Goal: Check status: Check status

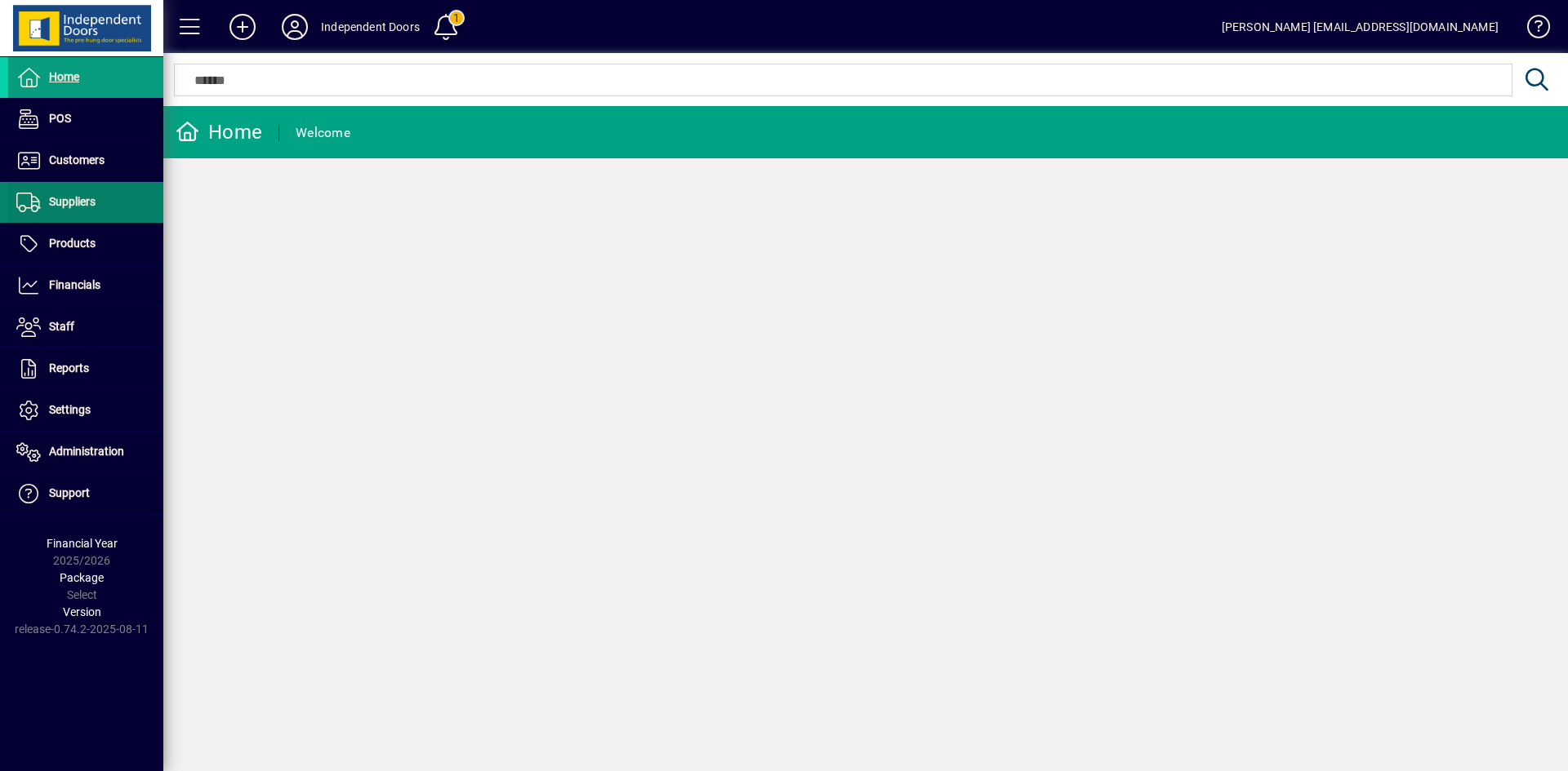
click at [80, 193] on span "Suppliers" at bounding box center [52, 202] width 87 height 19
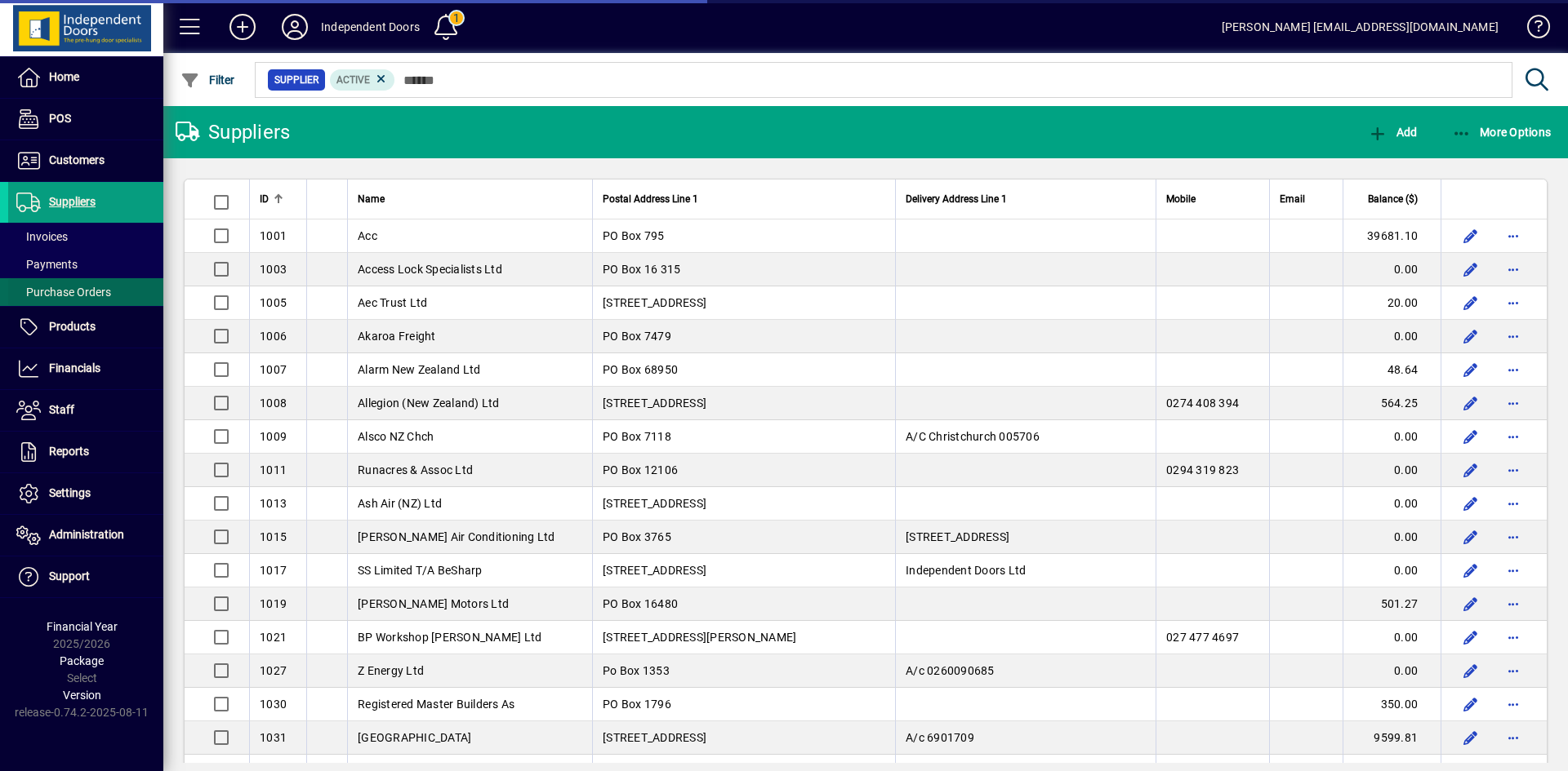
click at [66, 290] on span "Purchase Orders" at bounding box center [63, 292] width 95 height 13
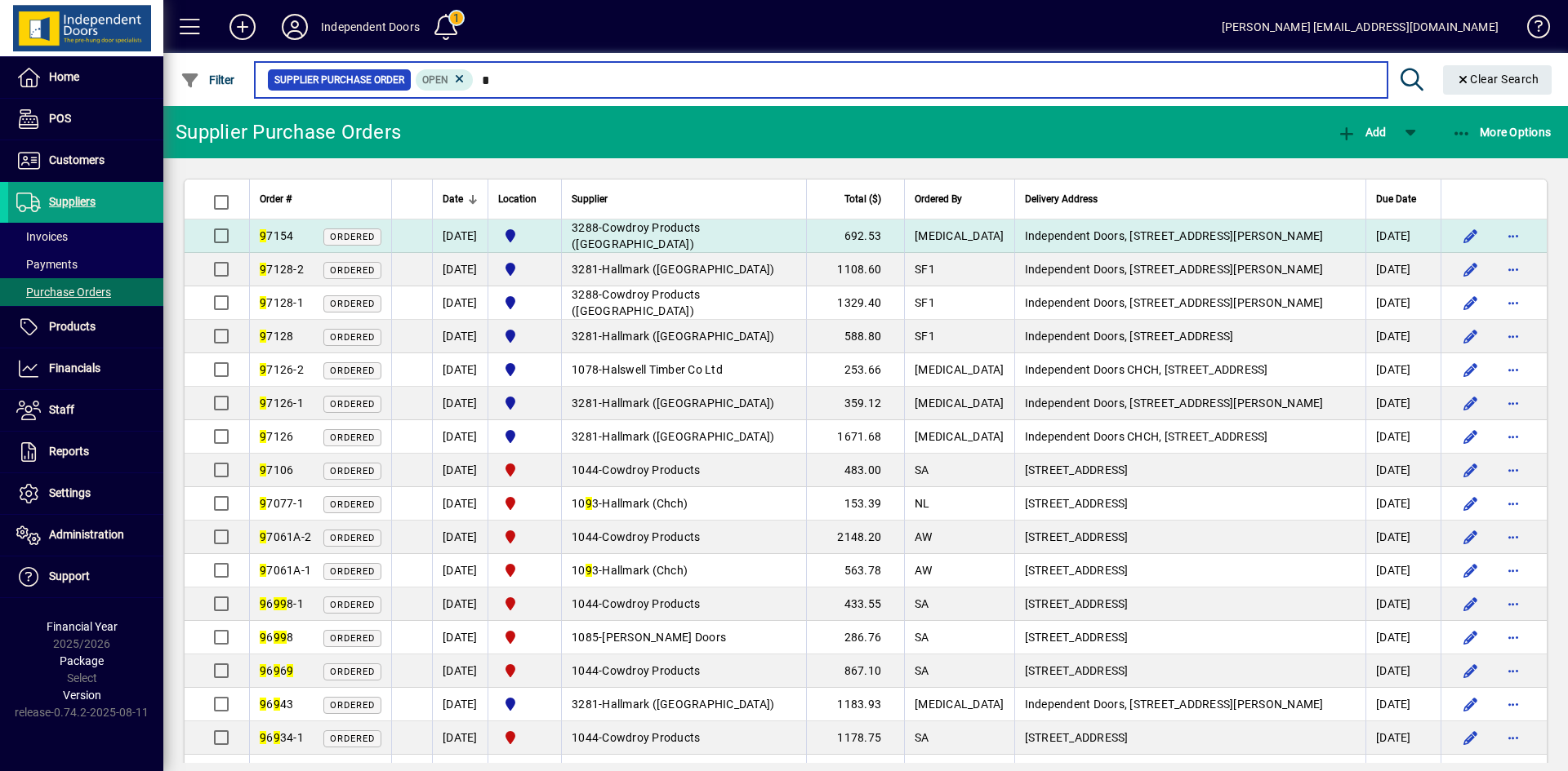
type input "*"
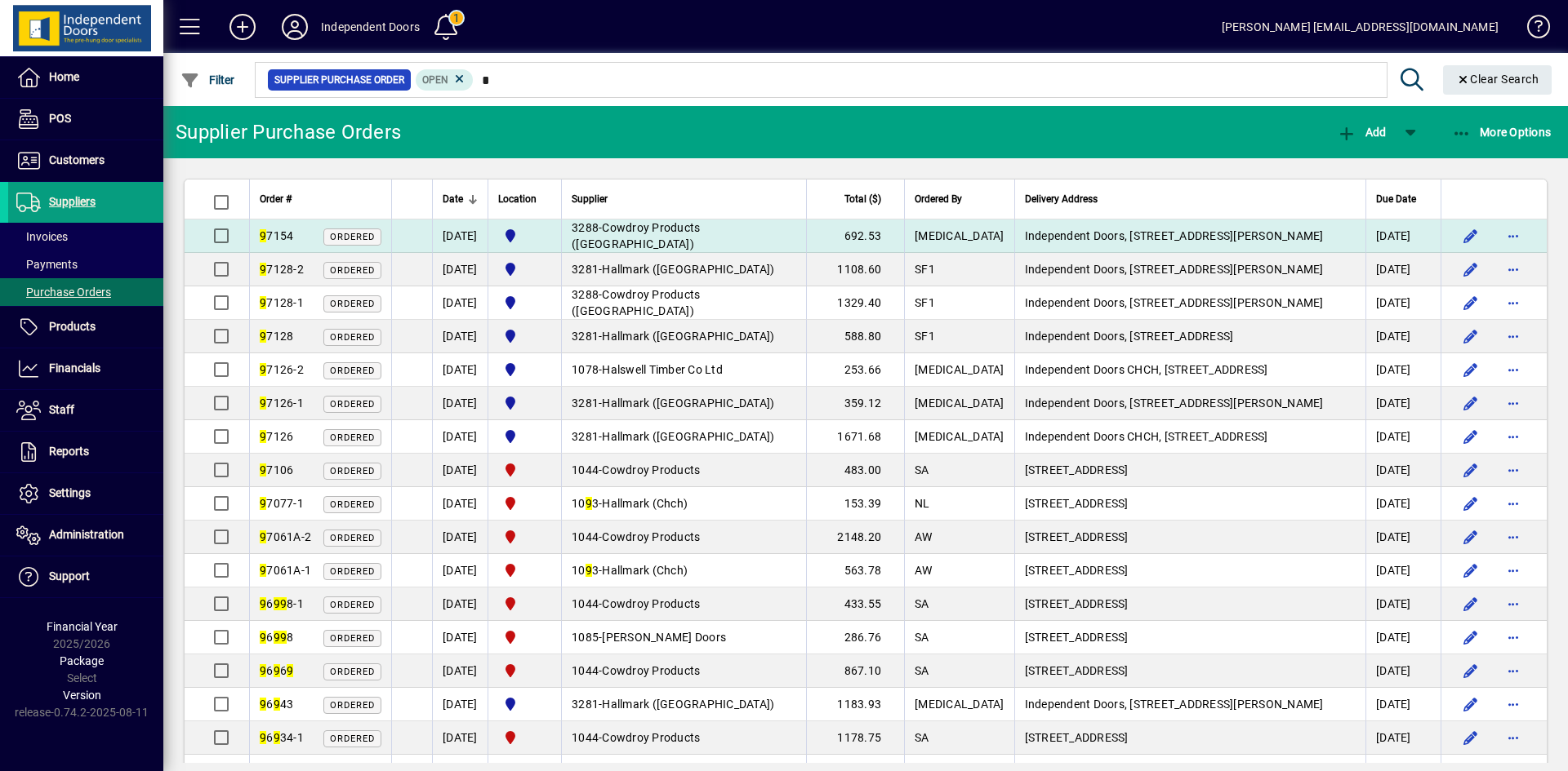
click at [696, 232] on span "Cowdroy Products ([GEOGRAPHIC_DATA])" at bounding box center [635, 235] width 128 height 29
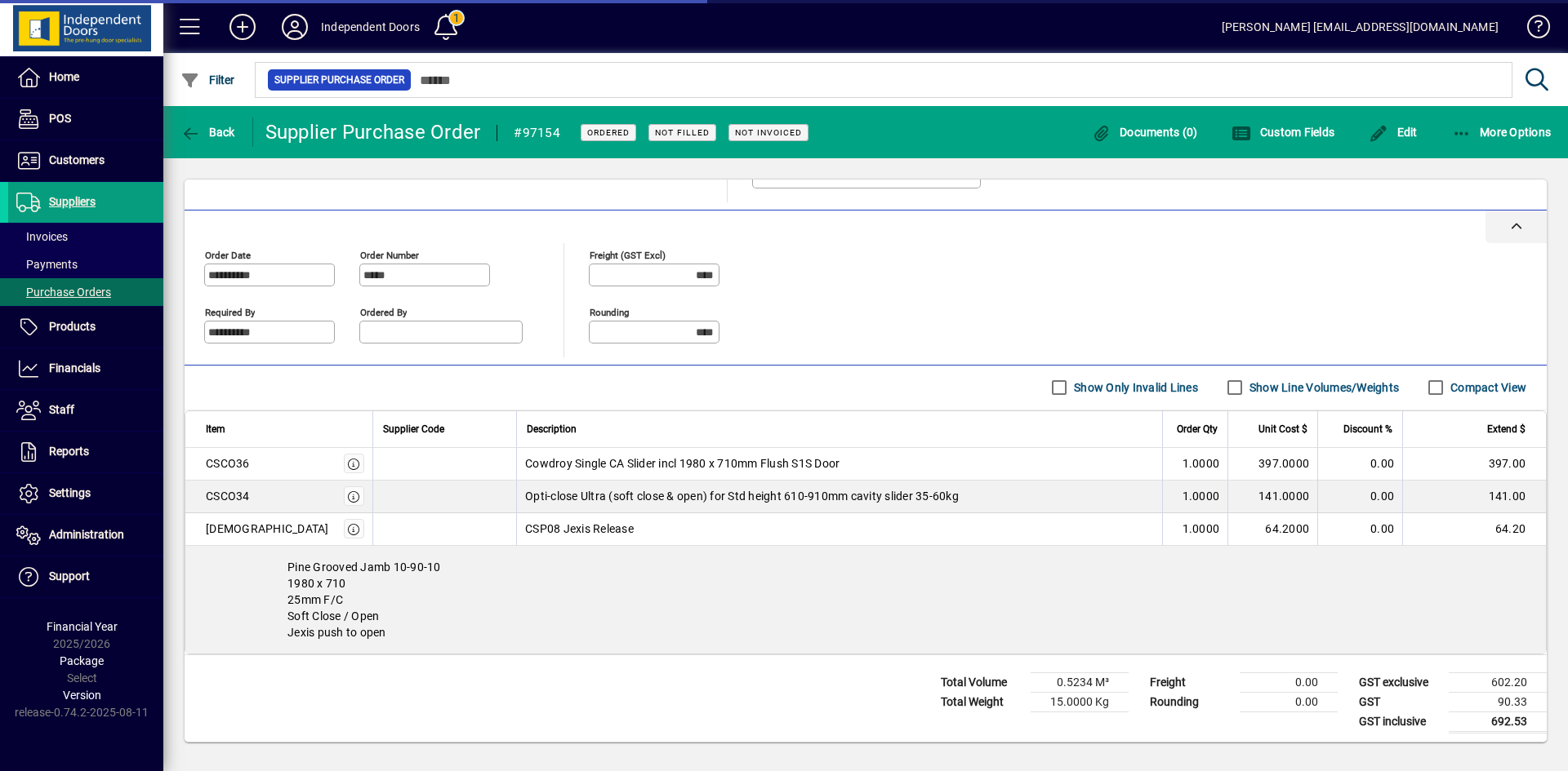
scroll to position [347, 0]
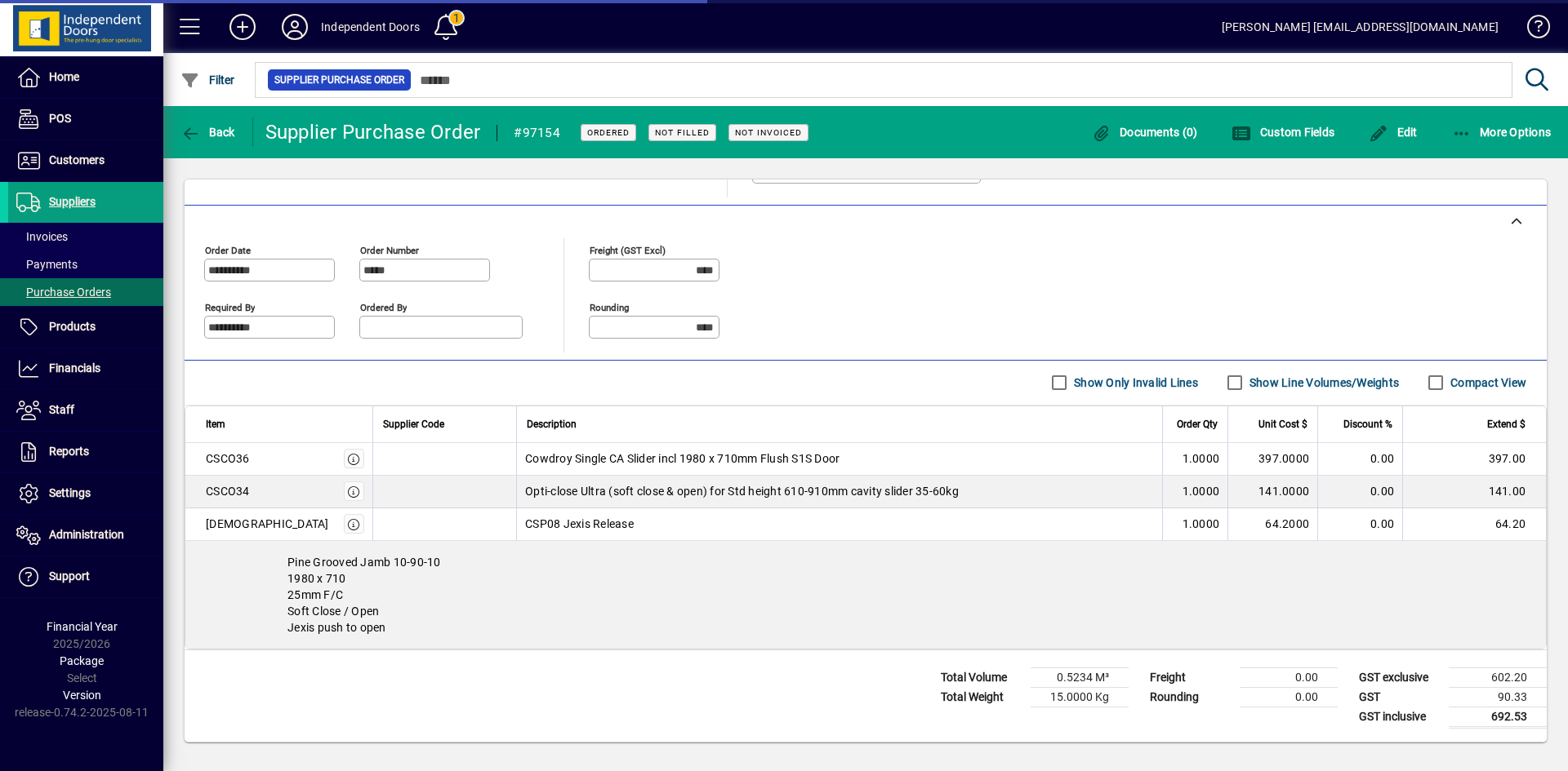
type input "**********"
click at [202, 127] on span "Back" at bounding box center [207, 132] width 54 height 13
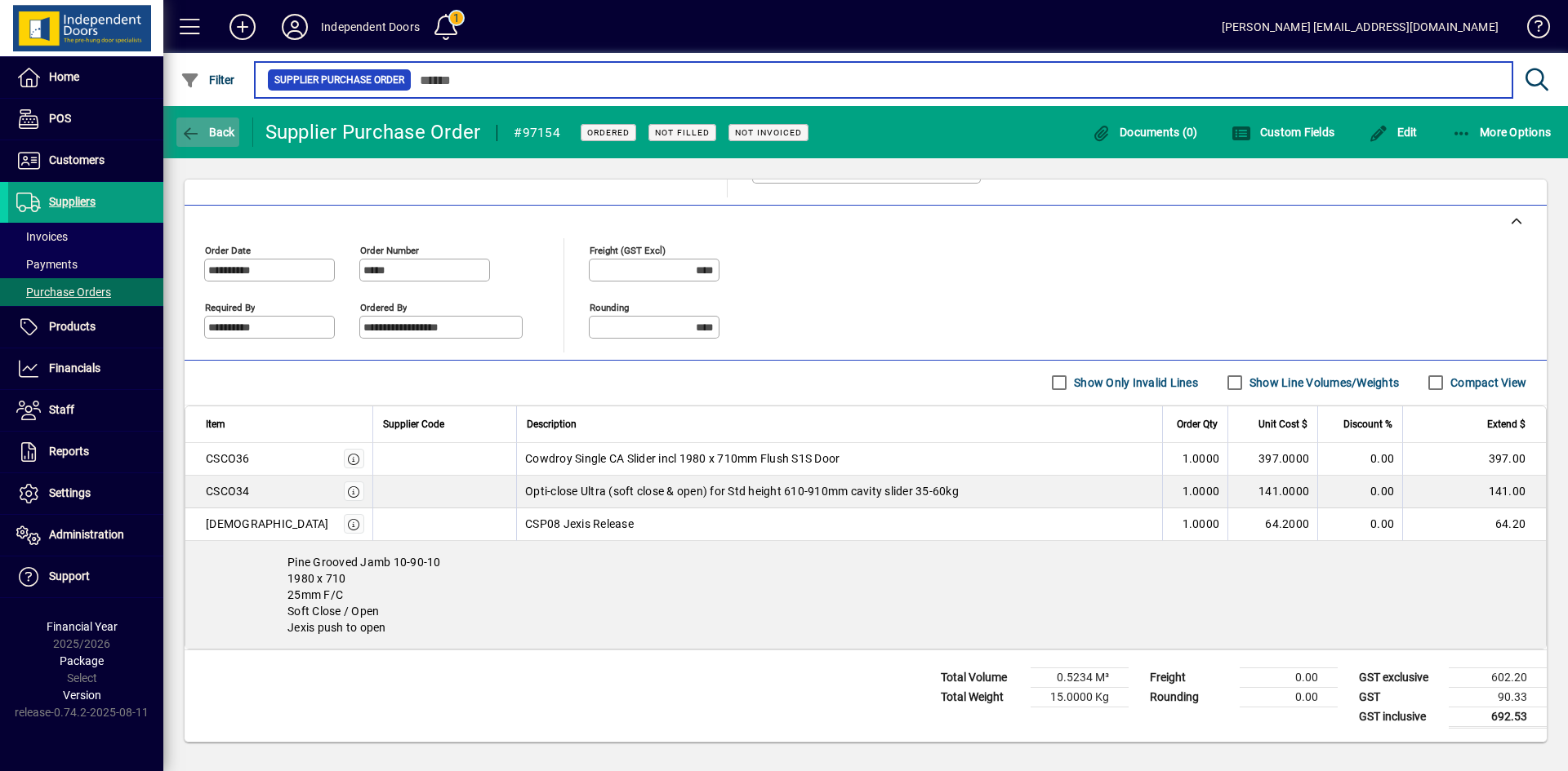
type input "*"
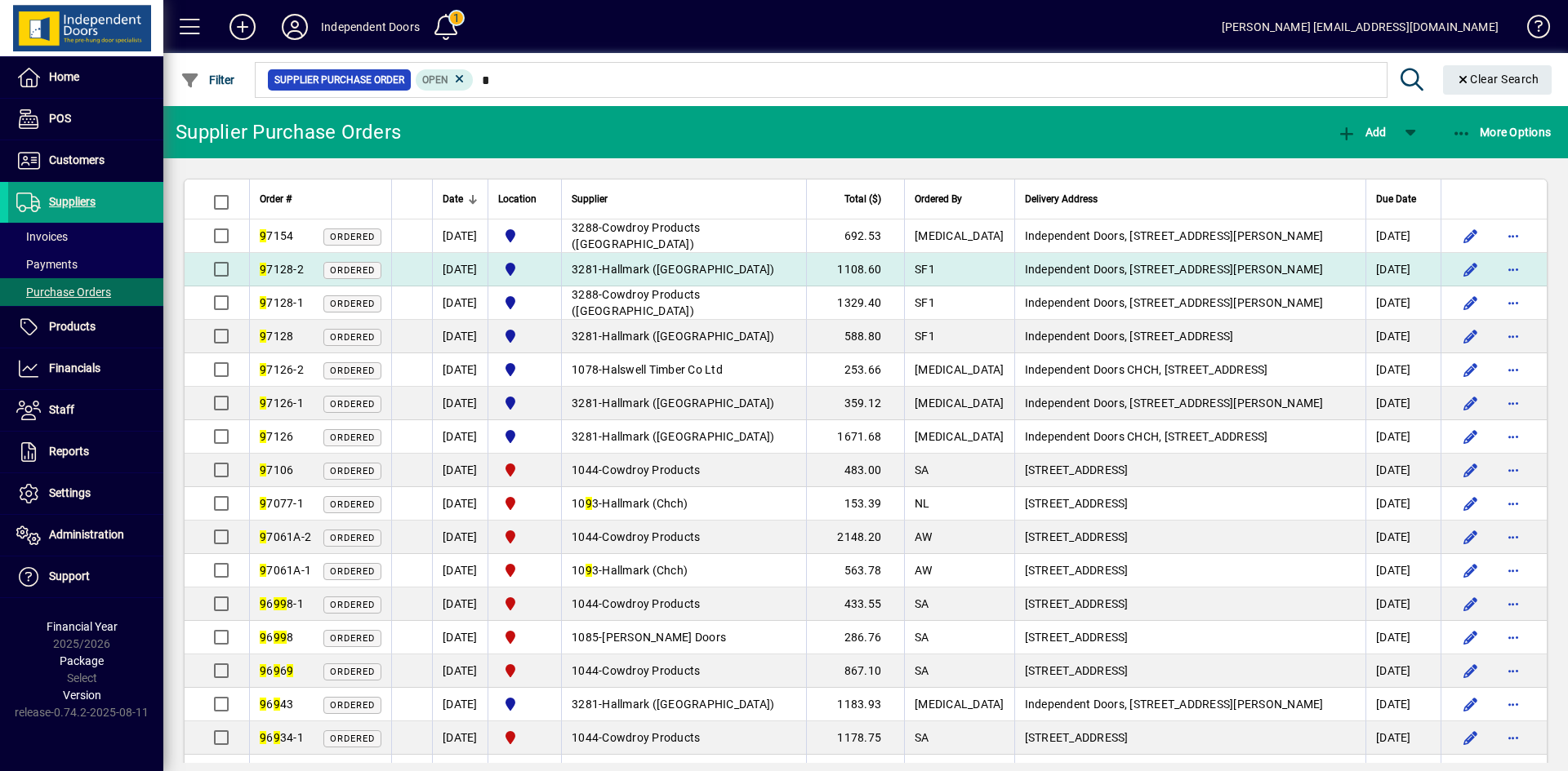
click at [713, 273] on span "Hallmark ([GEOGRAPHIC_DATA])" at bounding box center [689, 270] width 173 height 13
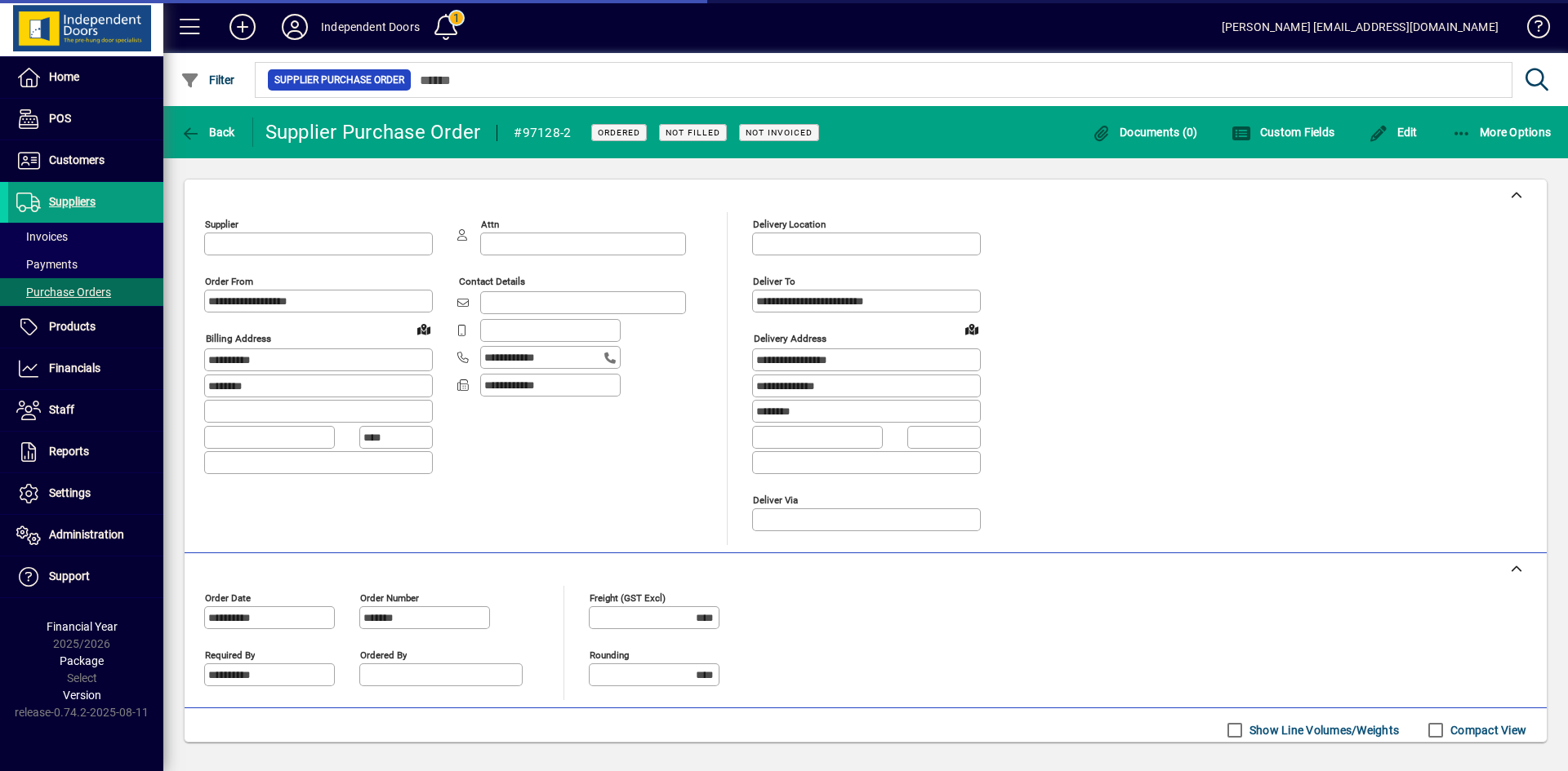
type input "**********"
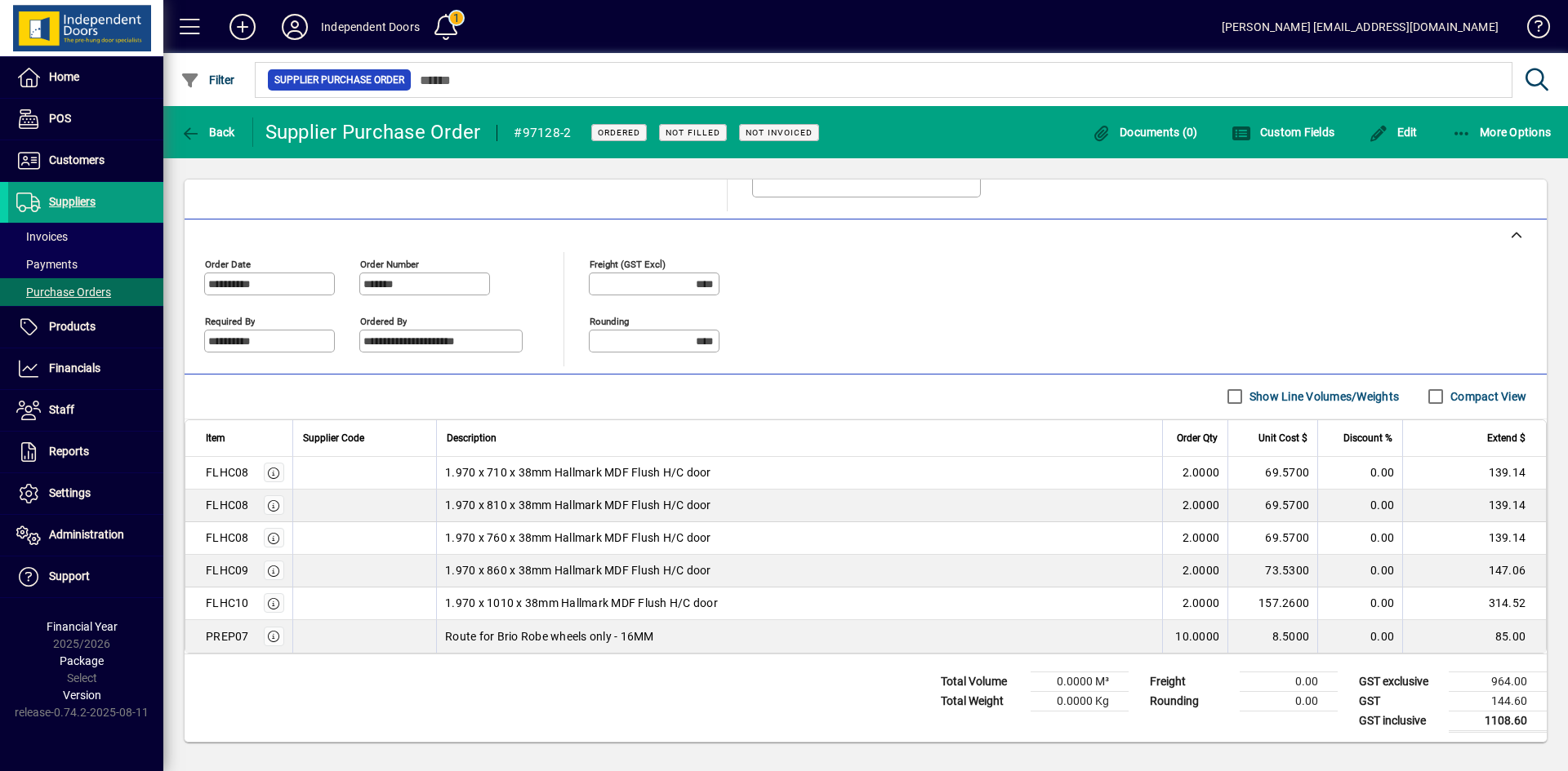
scroll to position [338, 0]
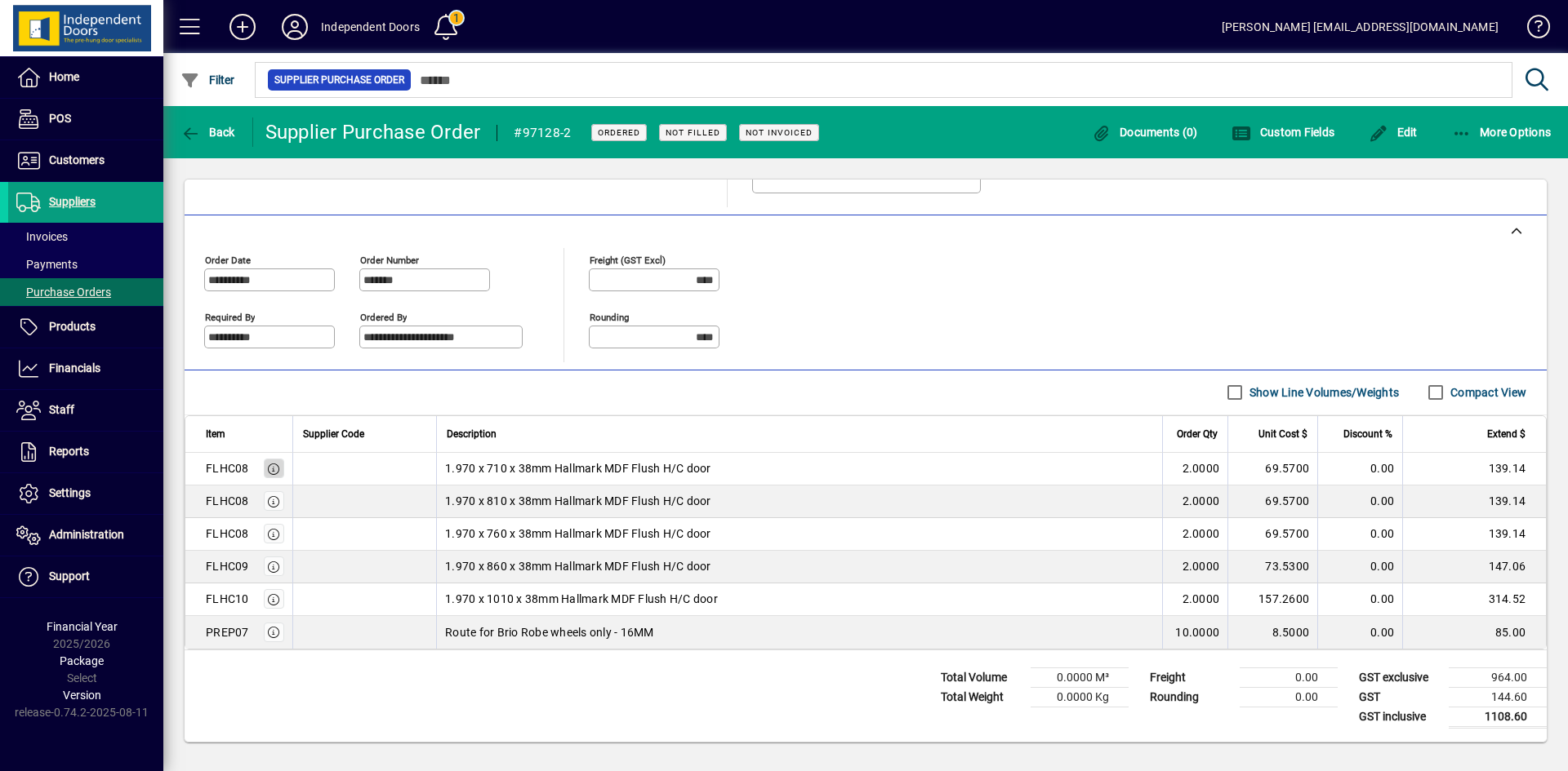
click at [271, 467] on icon "button" at bounding box center [275, 470] width 15 height 12
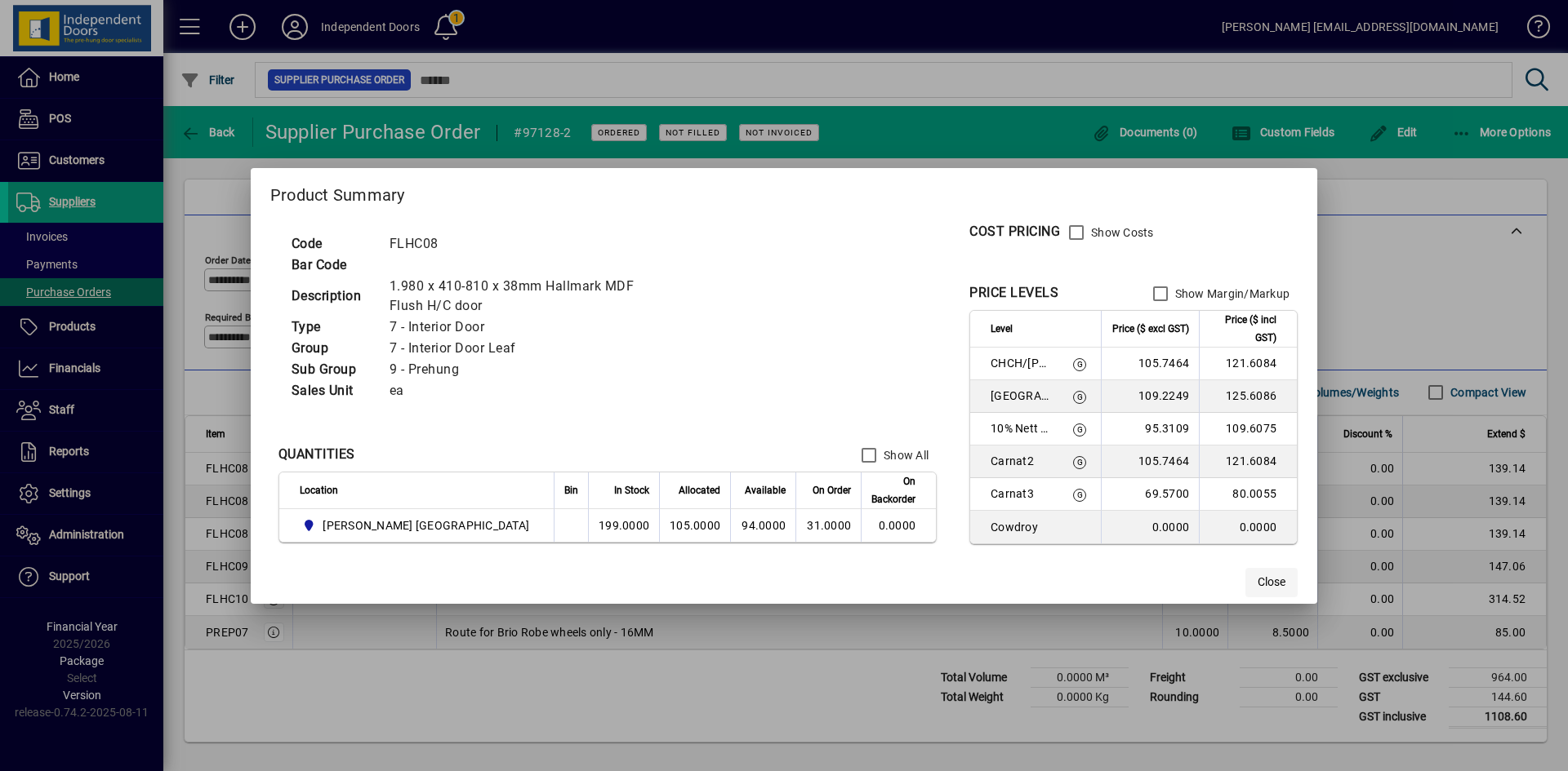
click at [1257, 579] on span "Close" at bounding box center [1271, 582] width 28 height 17
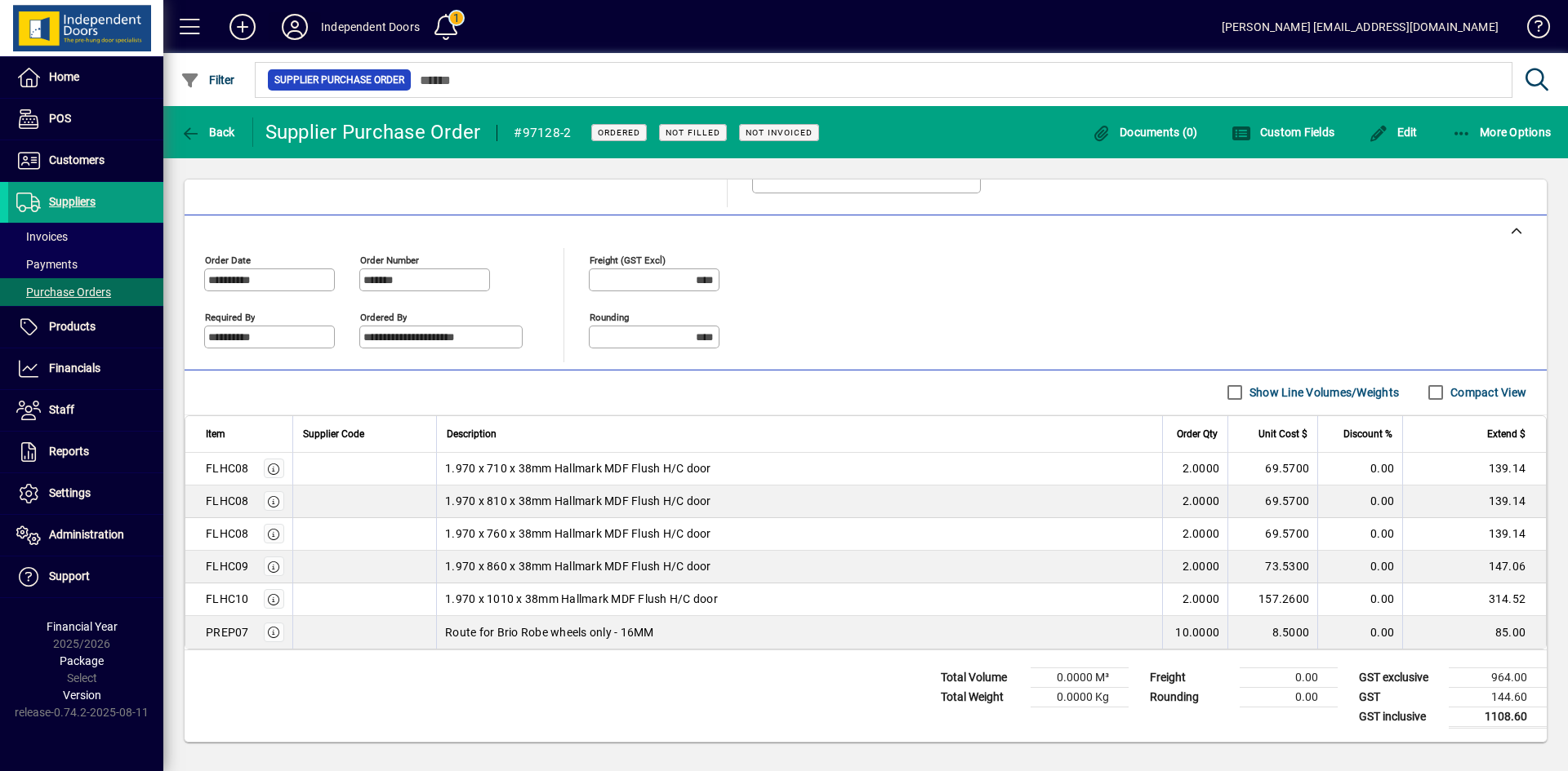
click at [297, 17] on icon at bounding box center [294, 27] width 33 height 26
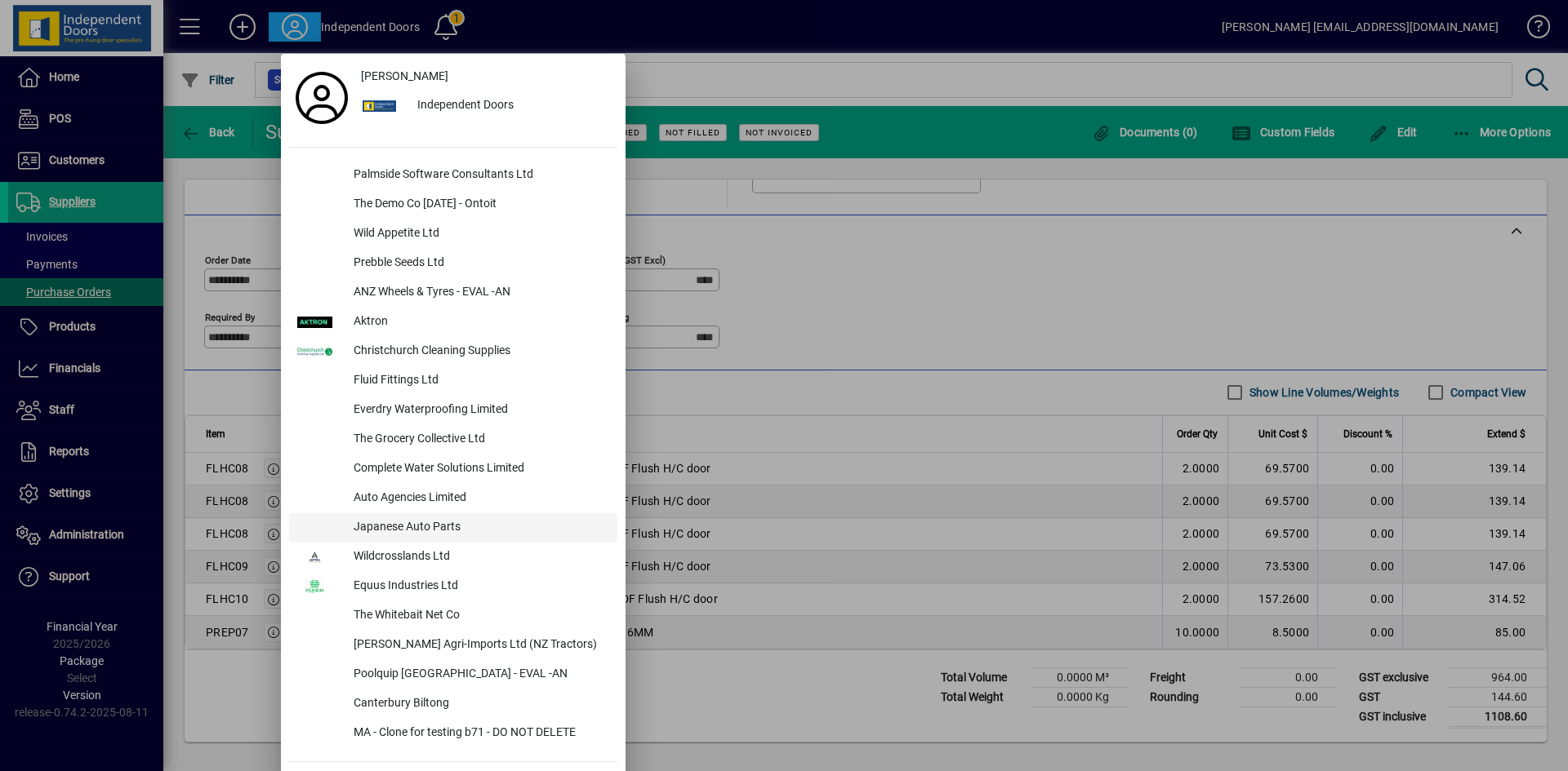
scroll to position [42, 0]
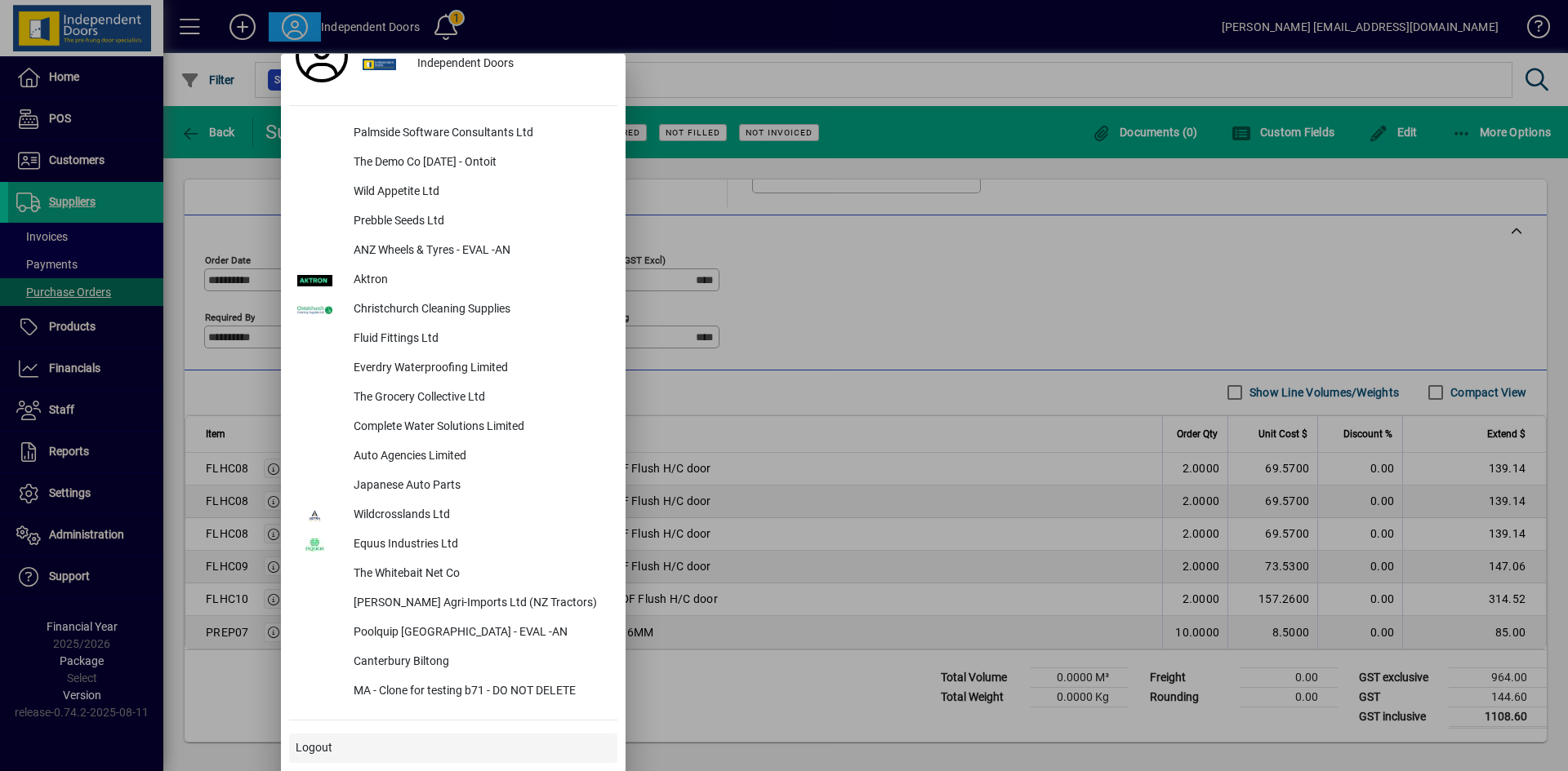
click at [316, 746] on span "Logout" at bounding box center [314, 748] width 37 height 17
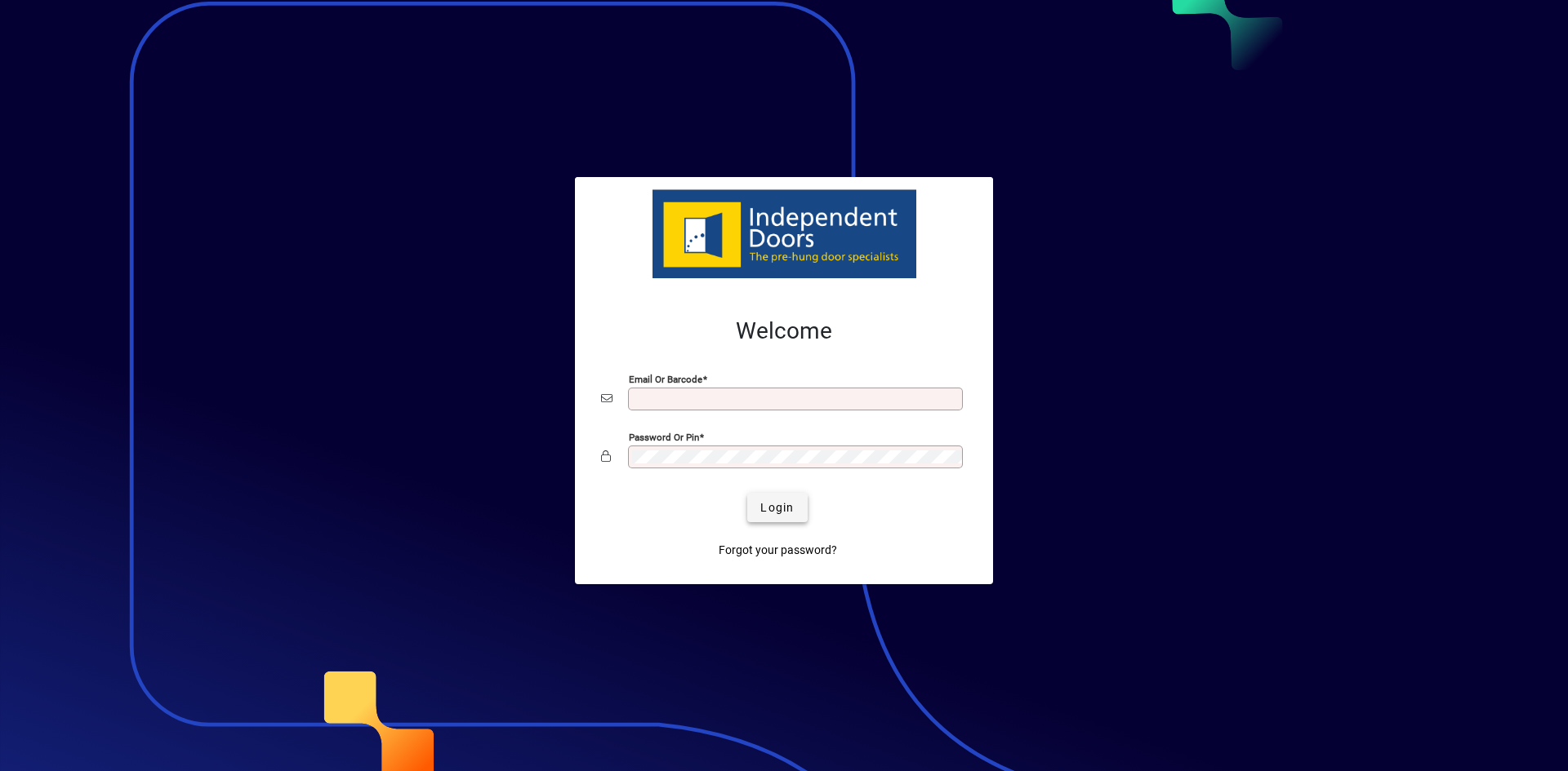
type input "**********"
click at [769, 506] on span "Login" at bounding box center [777, 508] width 34 height 17
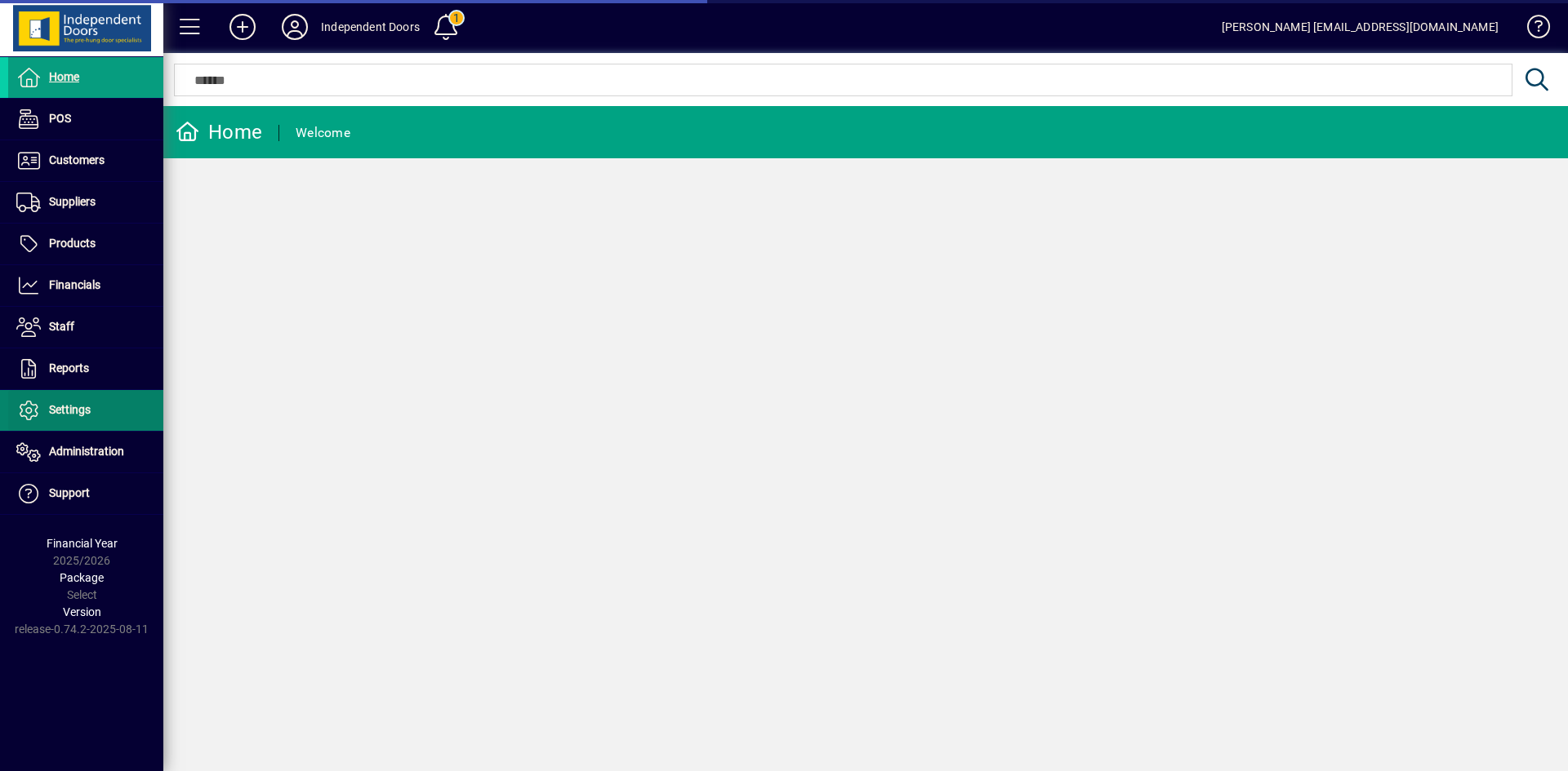
click at [76, 408] on span "Settings" at bounding box center [70, 410] width 42 height 13
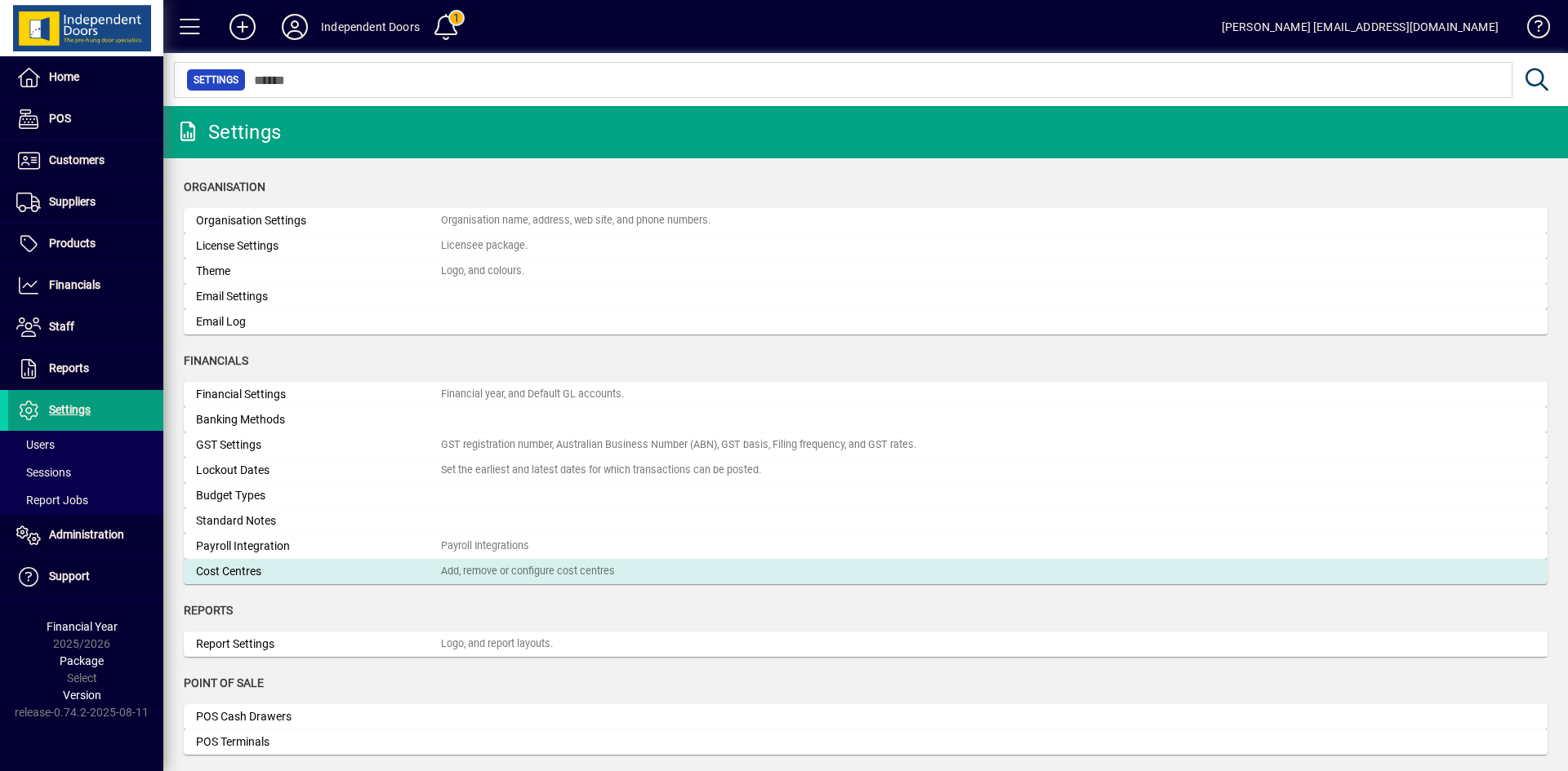
click at [415, 573] on div "Cost Centres" at bounding box center [318, 572] width 245 height 17
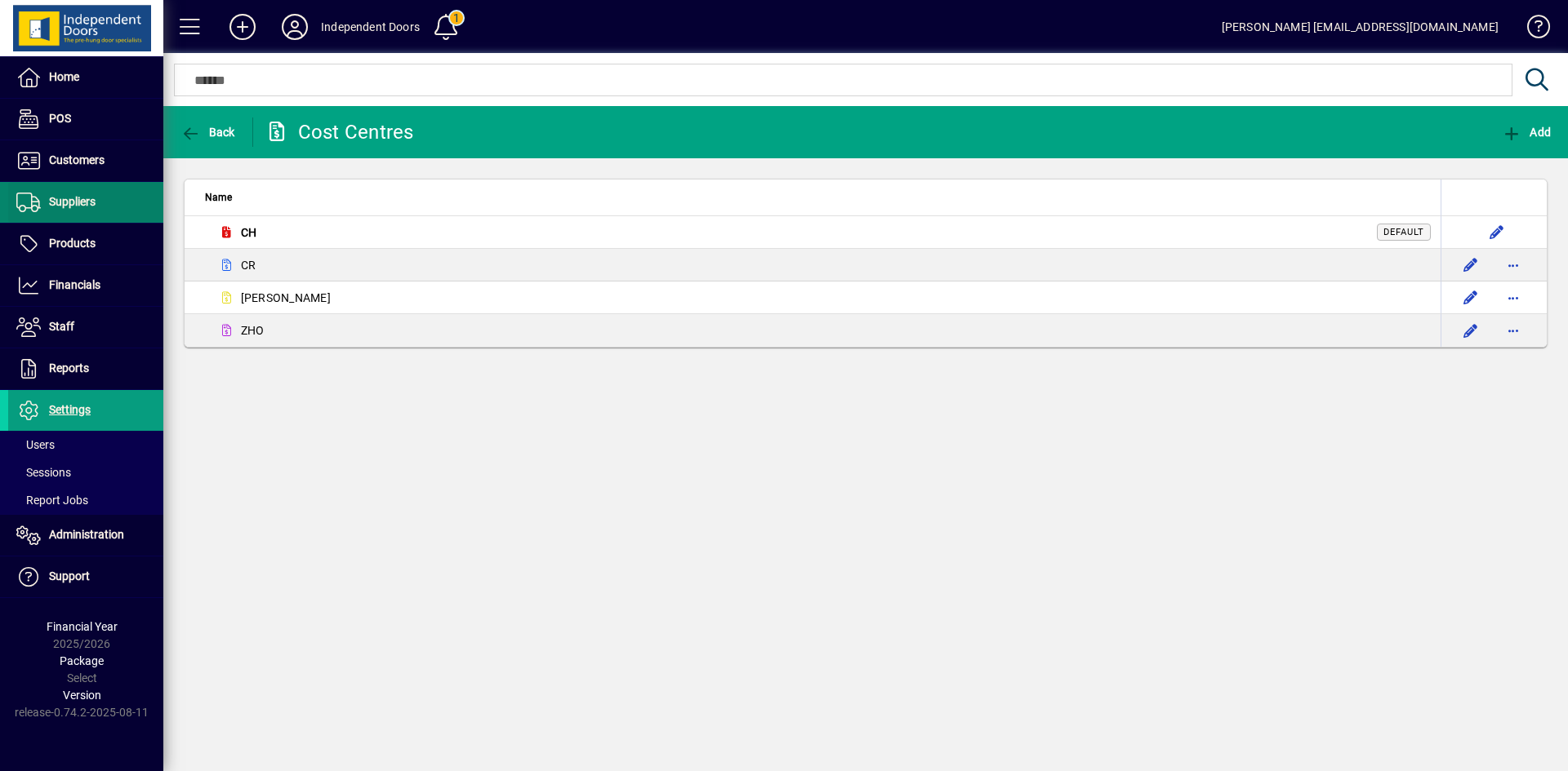
click at [78, 201] on span "Suppliers" at bounding box center [72, 202] width 47 height 13
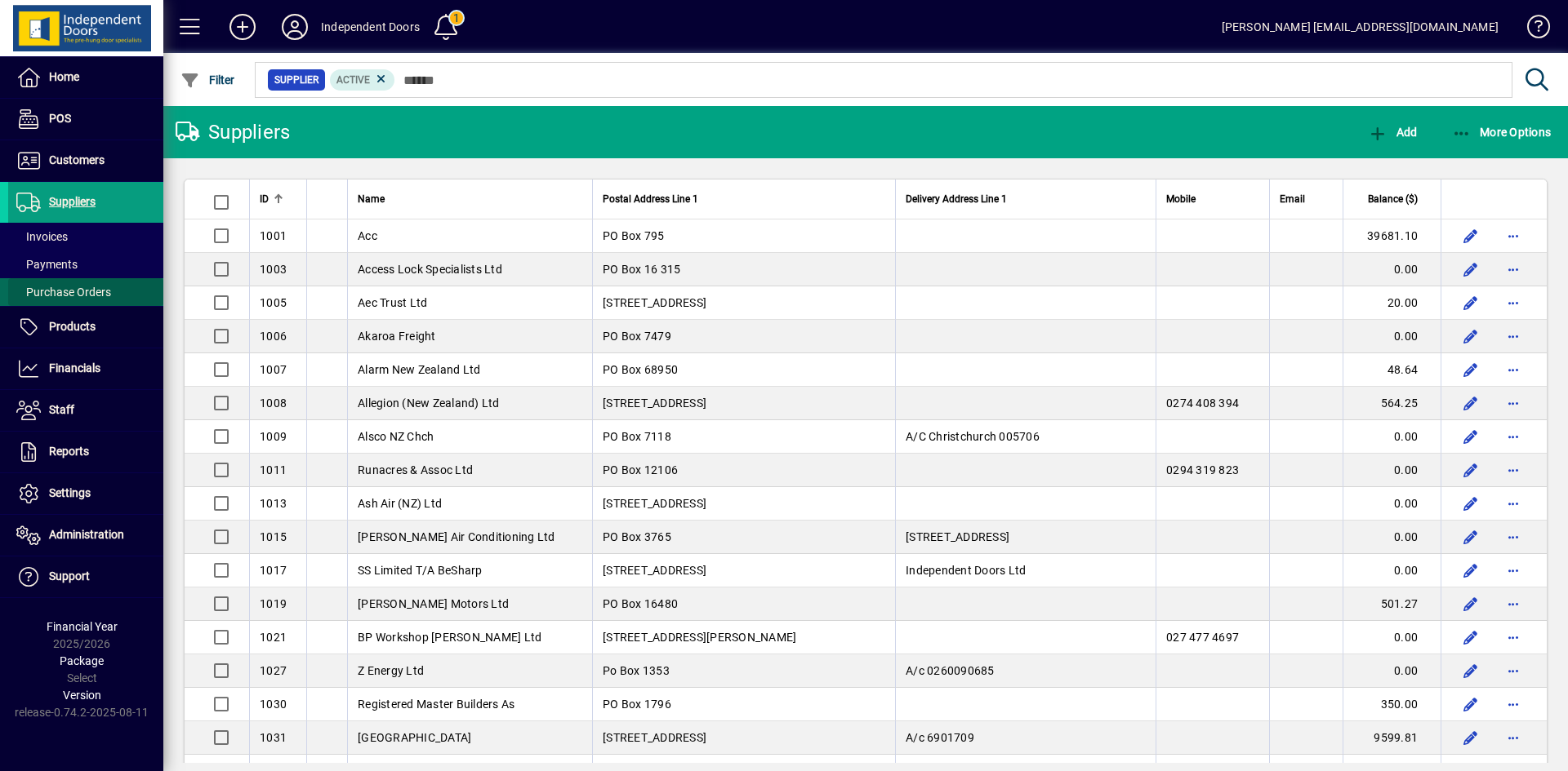
click at [64, 280] on span at bounding box center [85, 292] width 155 height 39
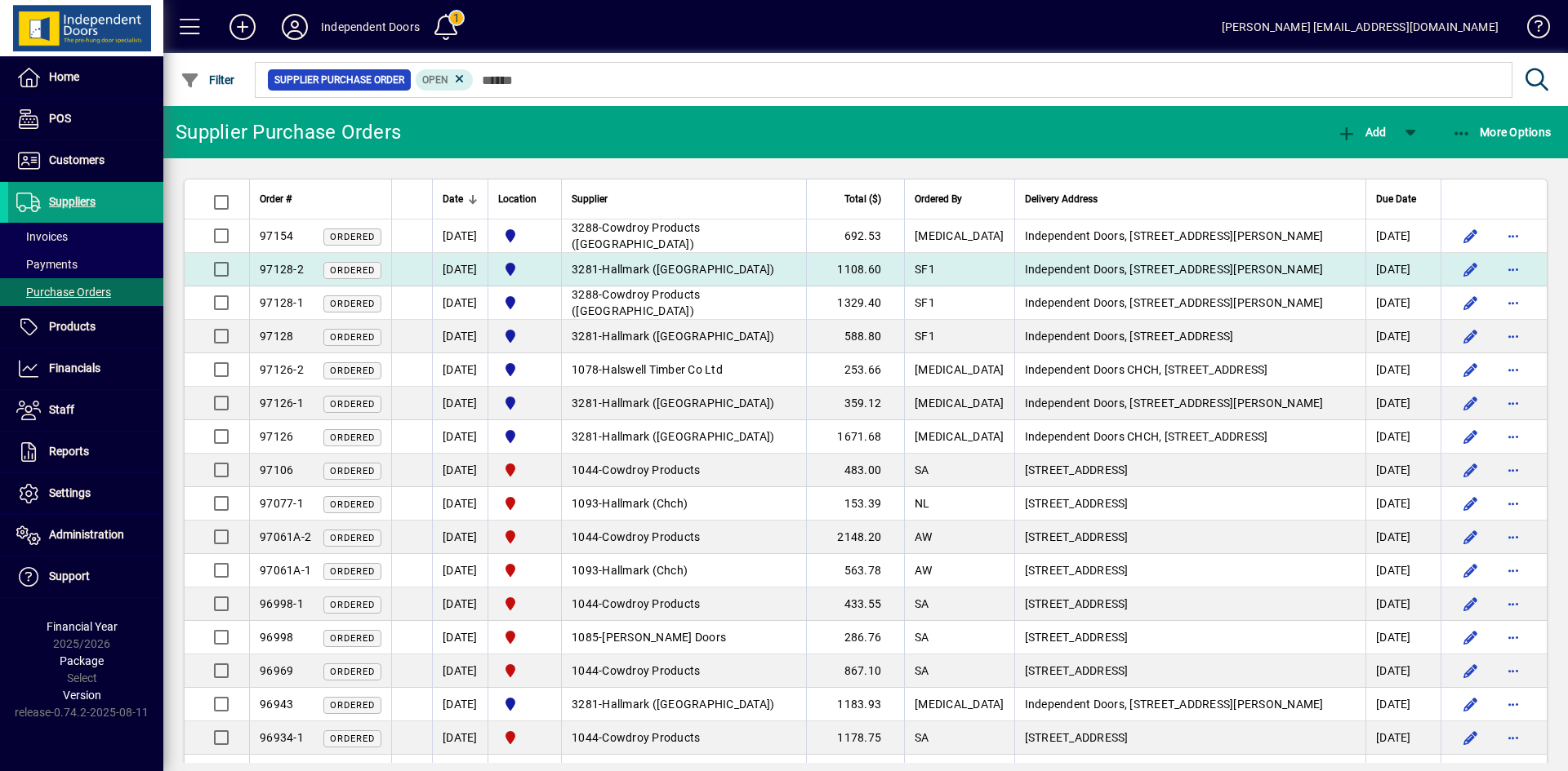
click at [714, 270] on span "Hallmark ([GEOGRAPHIC_DATA])" at bounding box center [689, 270] width 173 height 13
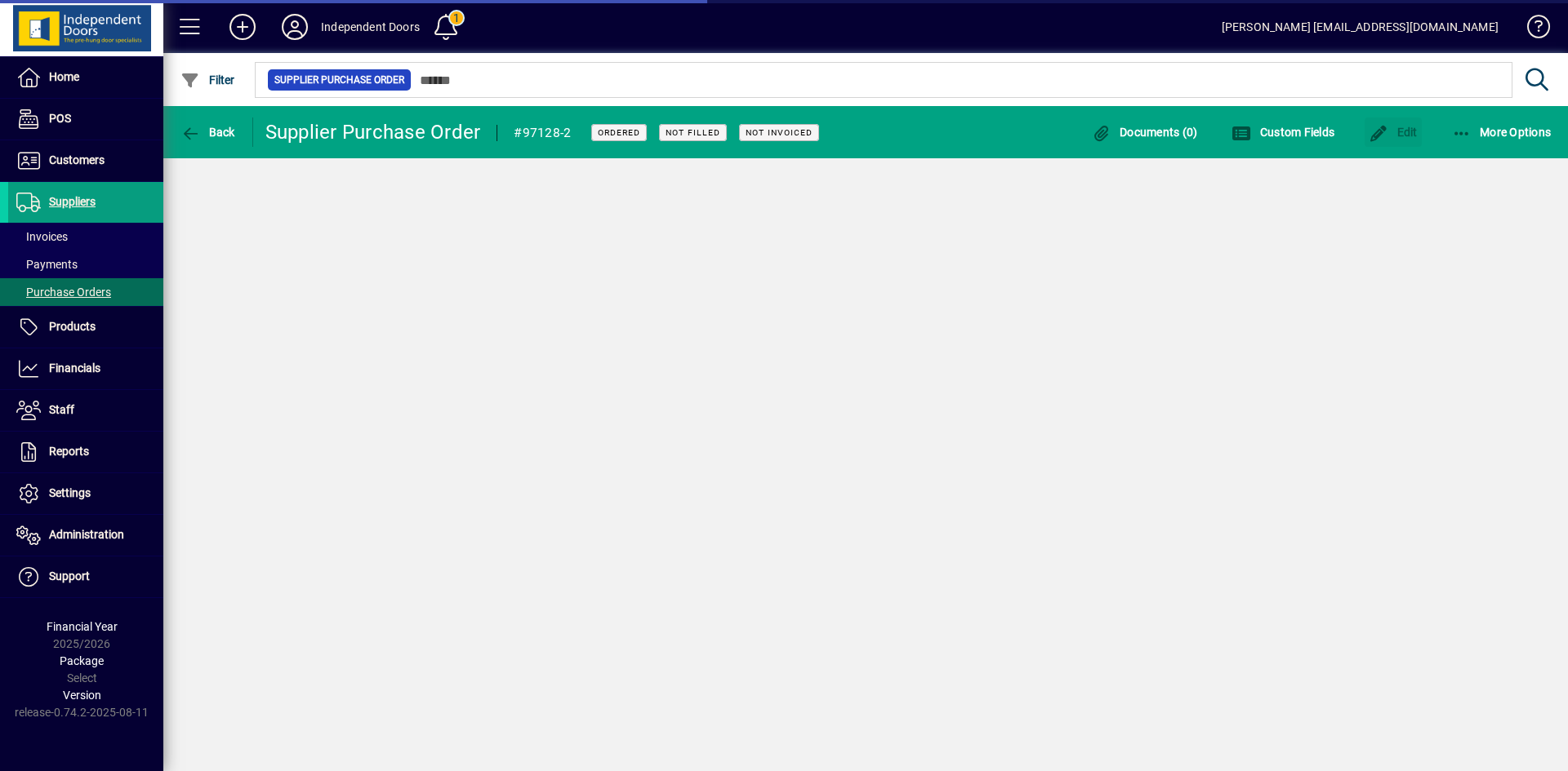
click at [1401, 131] on span "Edit" at bounding box center [1393, 132] width 49 height 13
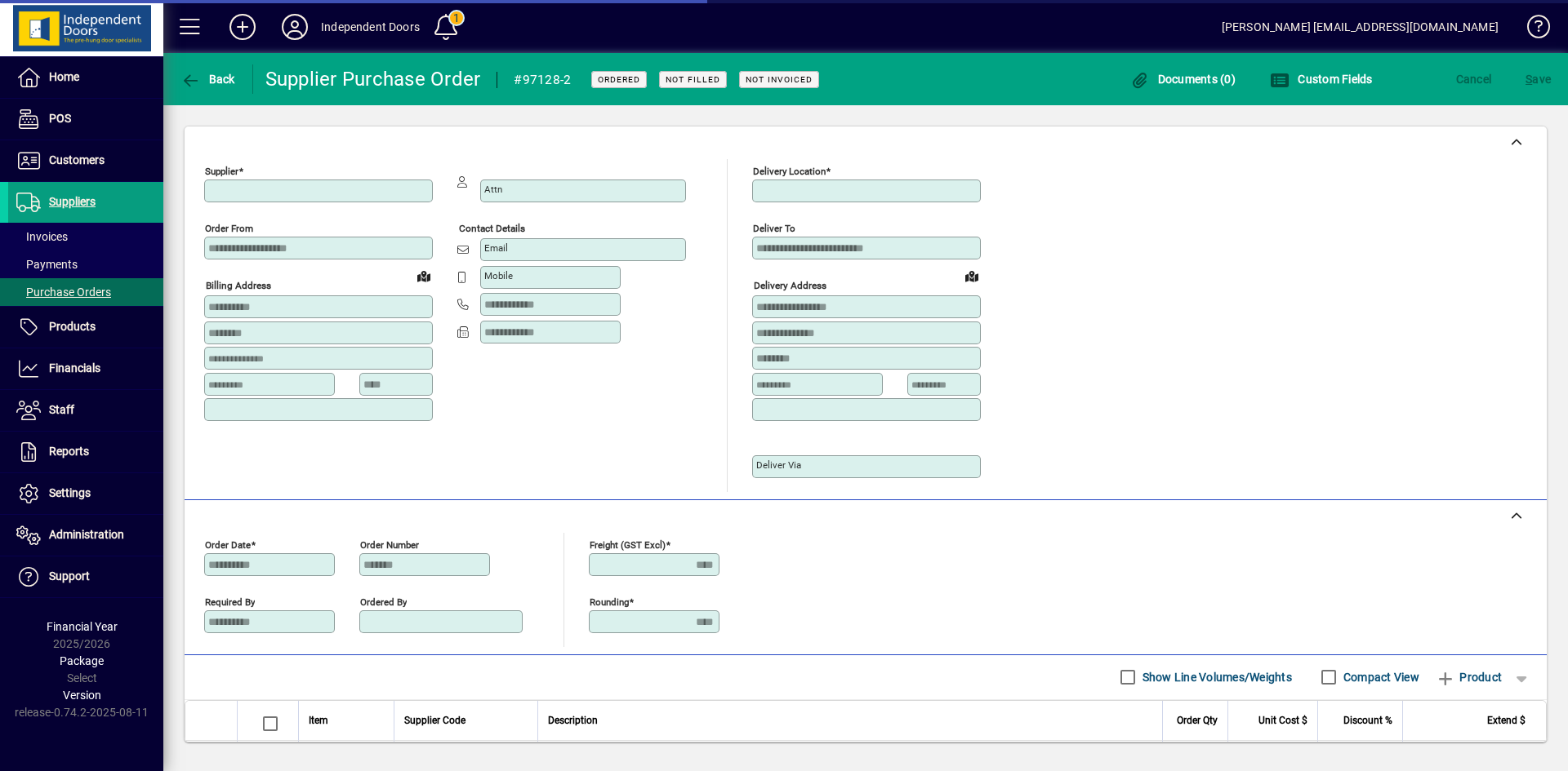
type input "**********"
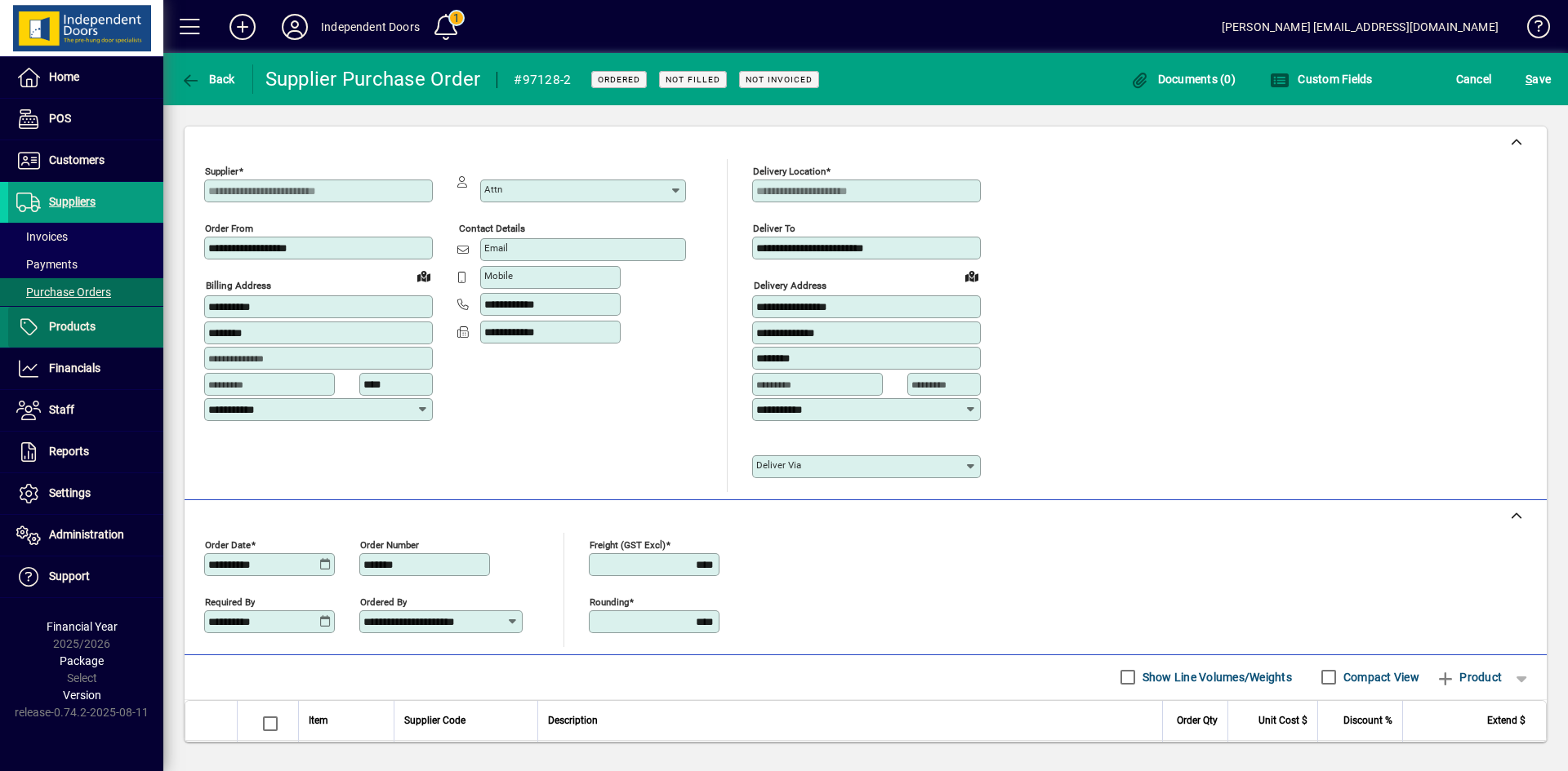
click at [95, 316] on span at bounding box center [85, 327] width 155 height 39
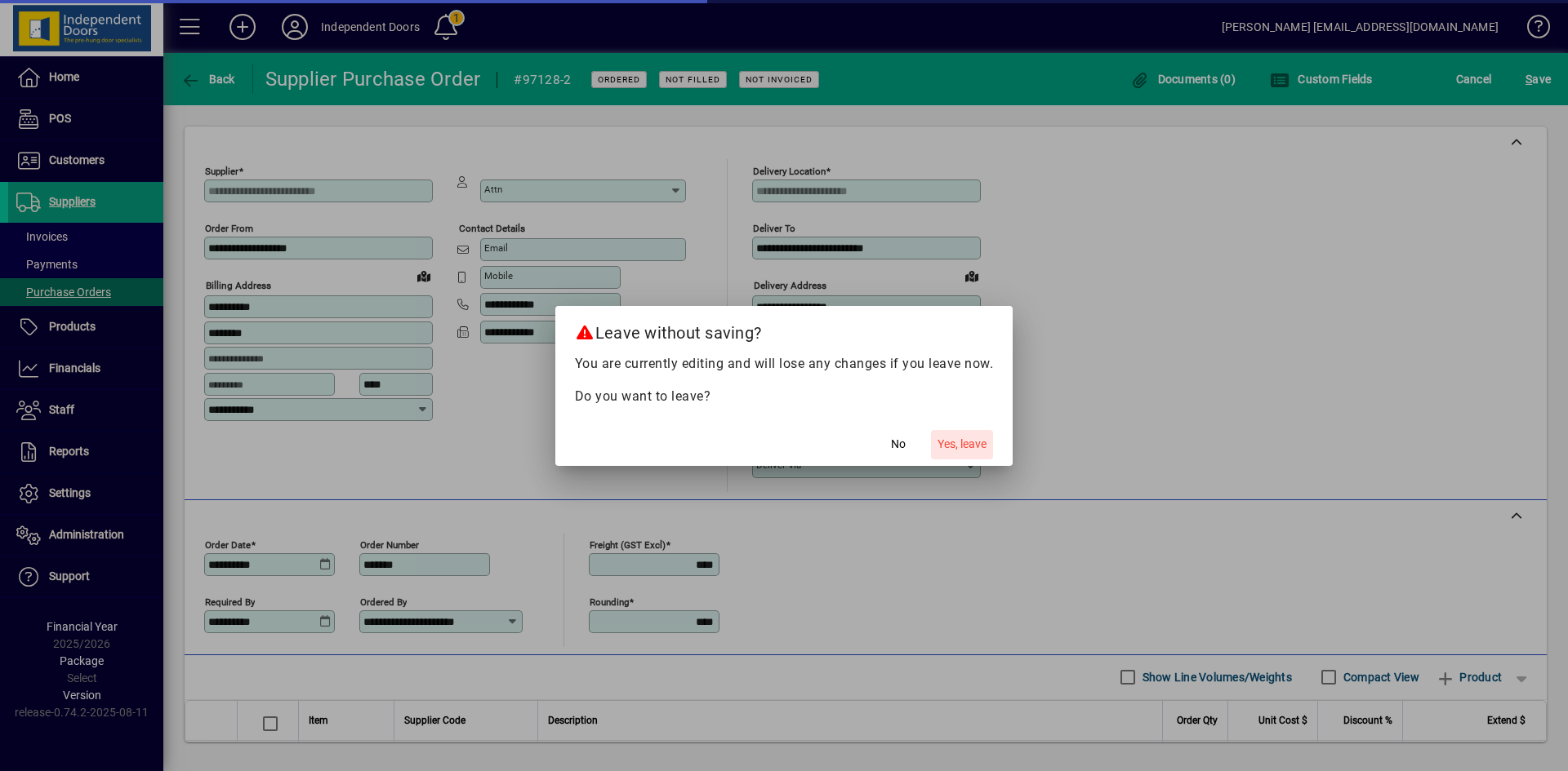
click at [966, 449] on span "Yes, leave" at bounding box center [962, 445] width 49 height 17
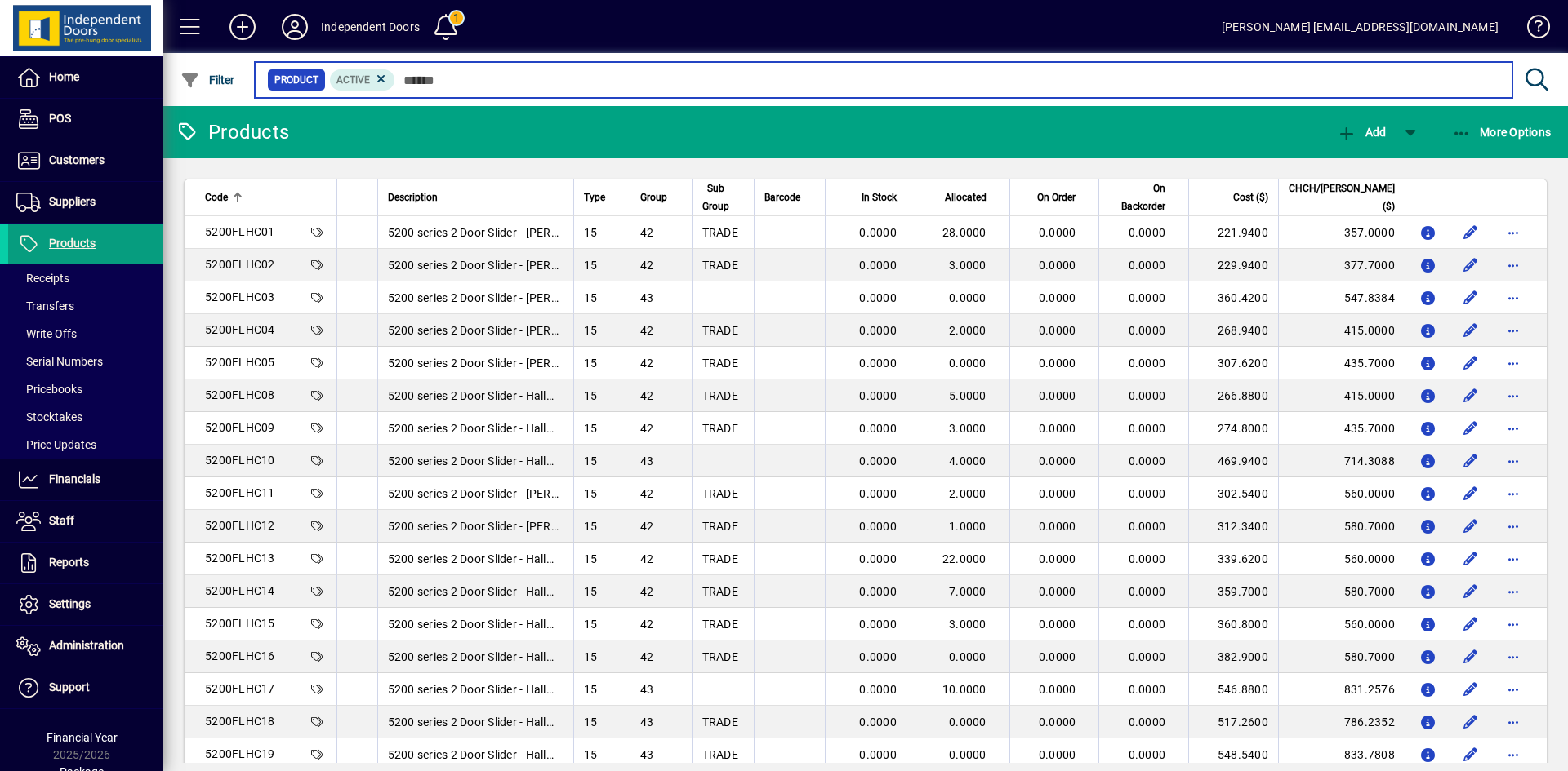
click at [554, 78] on input "text" at bounding box center [947, 80] width 1104 height 23
click at [470, 80] on input "text" at bounding box center [947, 80] width 1104 height 23
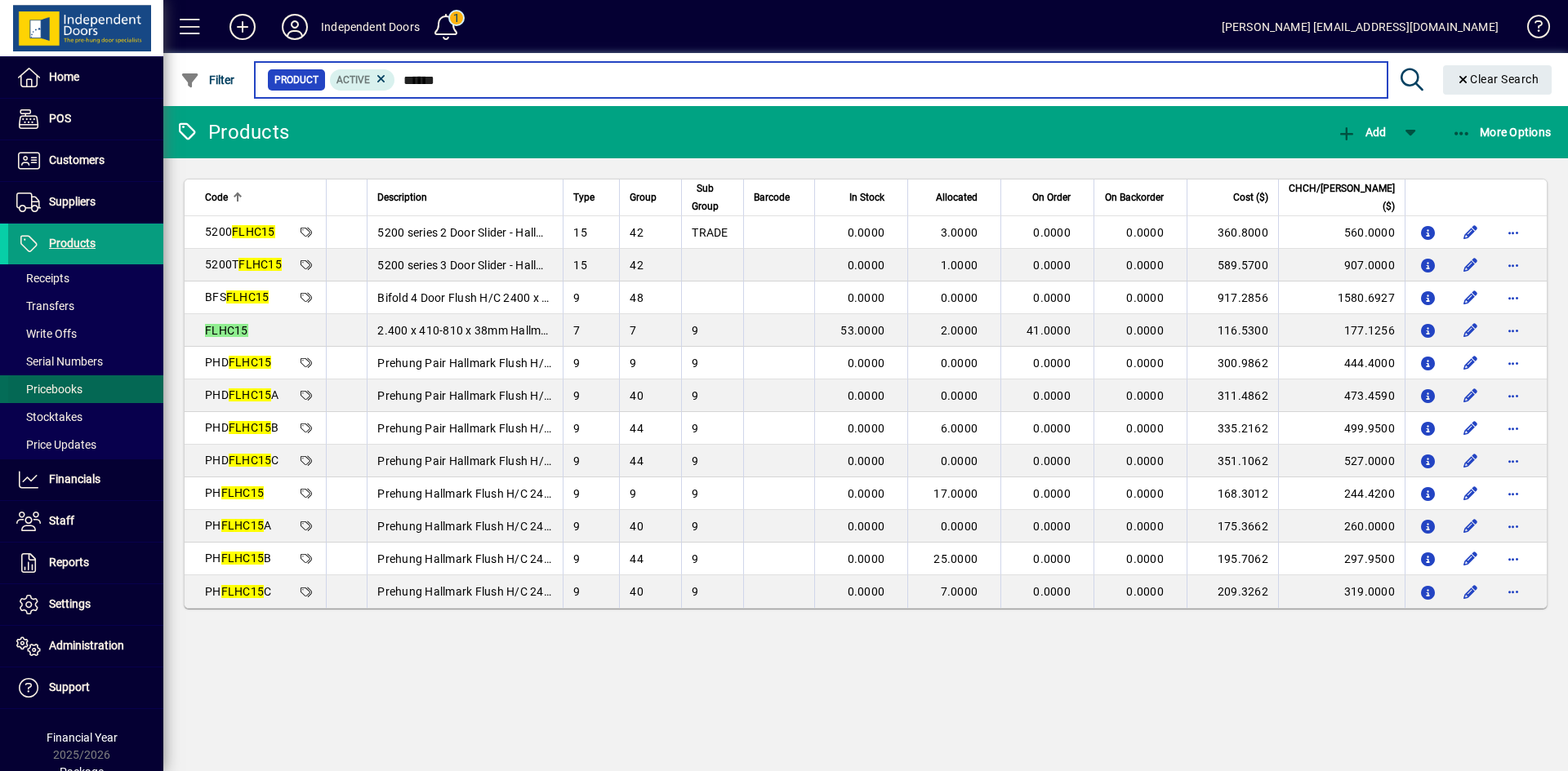
type input "******"
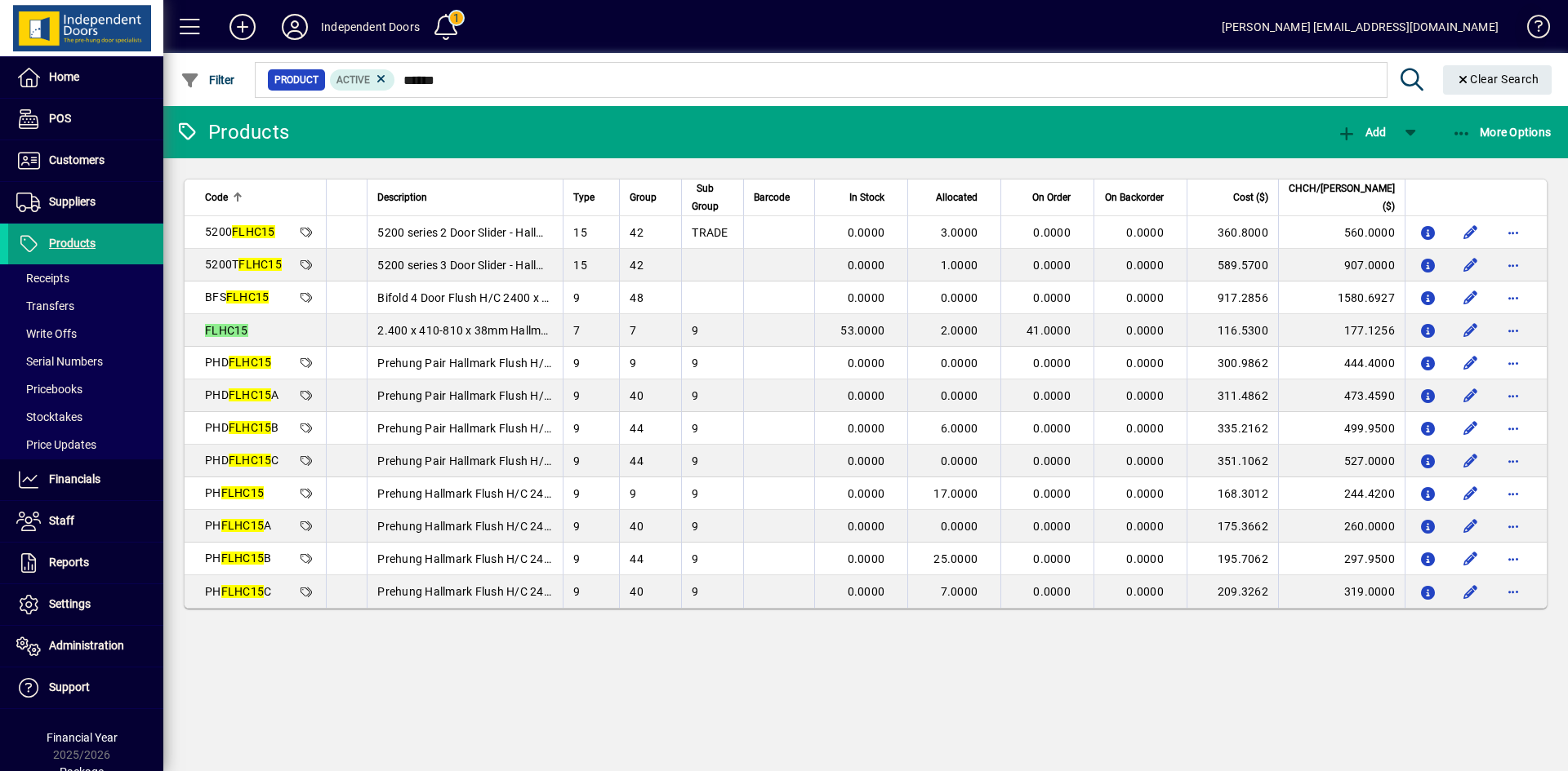
click at [1544, 28] on span at bounding box center [1531, 30] width 39 height 39
